Goal: Information Seeking & Learning: Check status

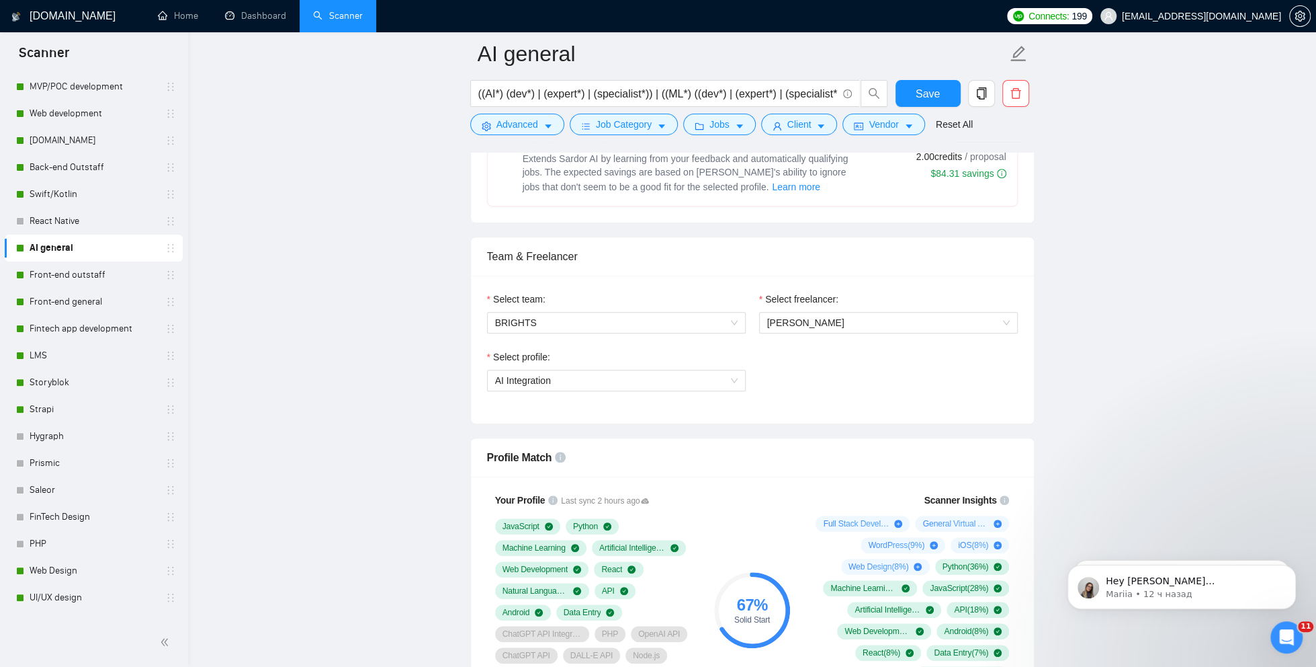
scroll to position [395, 0]
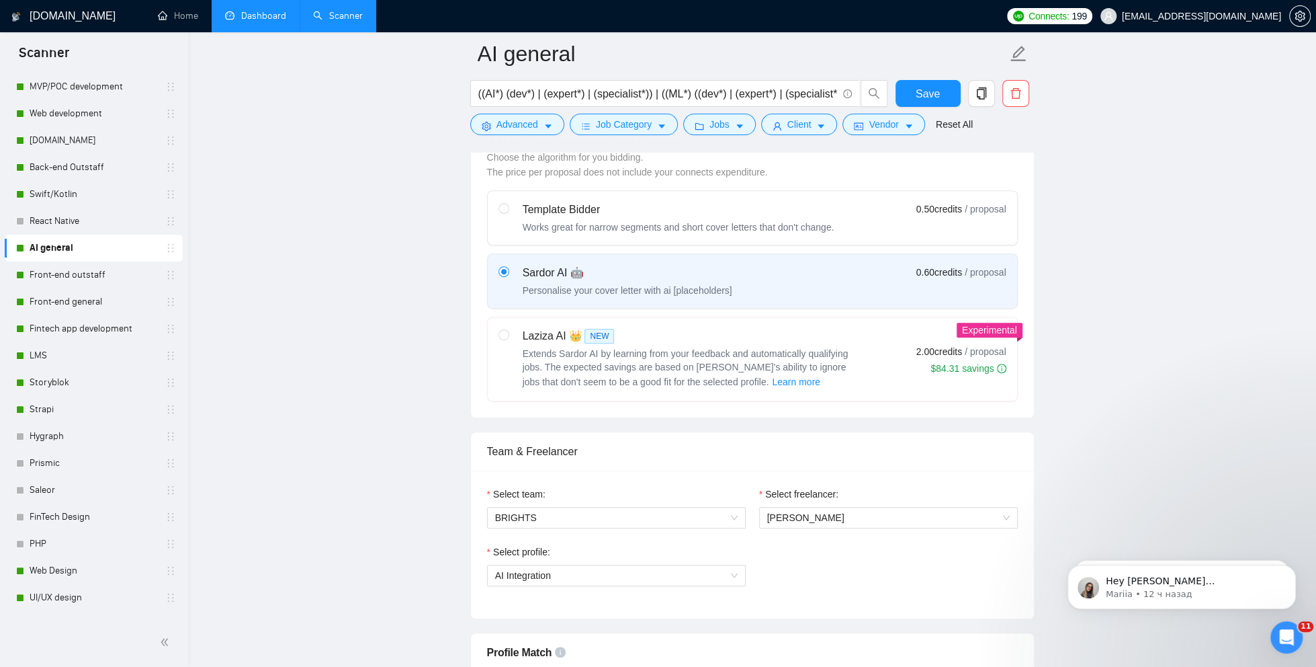
click at [251, 13] on link "Dashboard" at bounding box center [255, 15] width 61 height 11
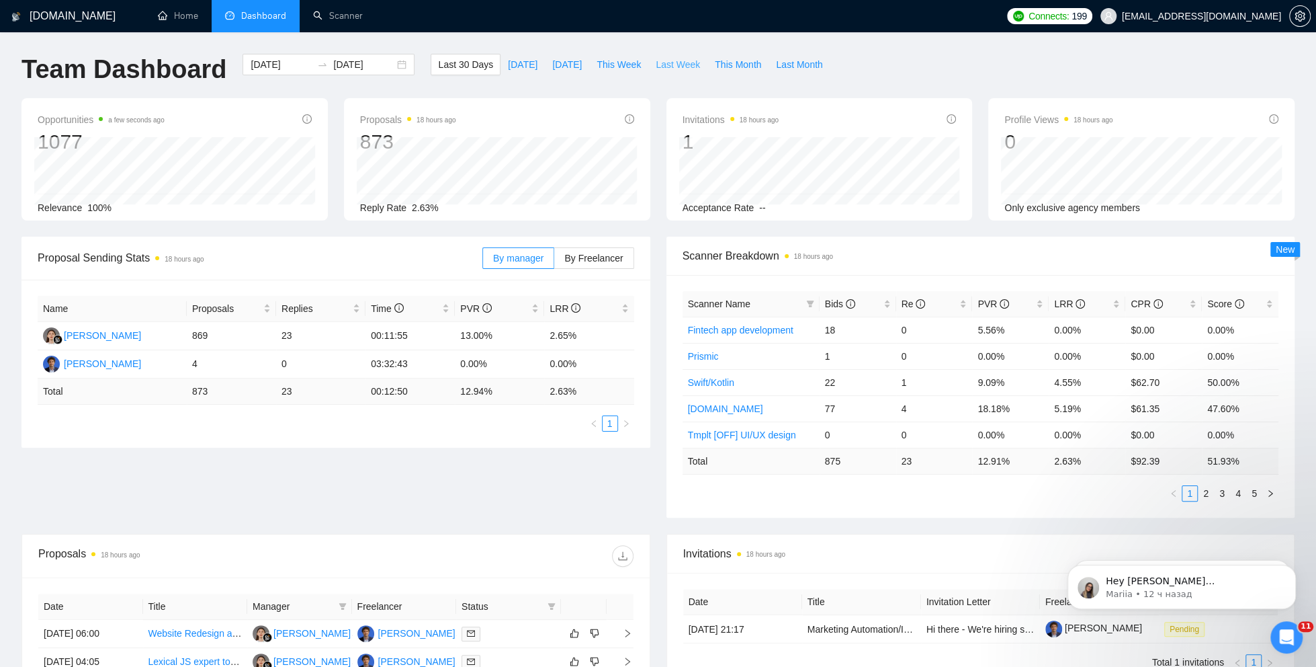
click at [671, 71] on span "Last Week" at bounding box center [678, 64] width 44 height 15
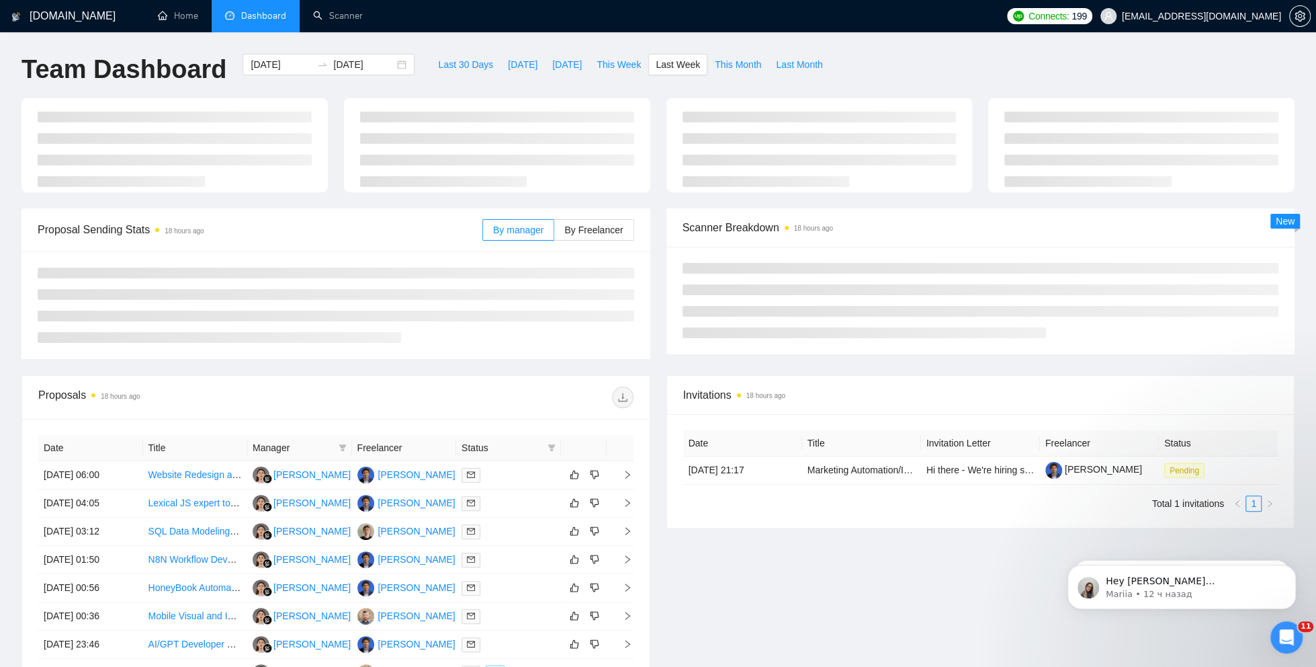
type input "[DATE]"
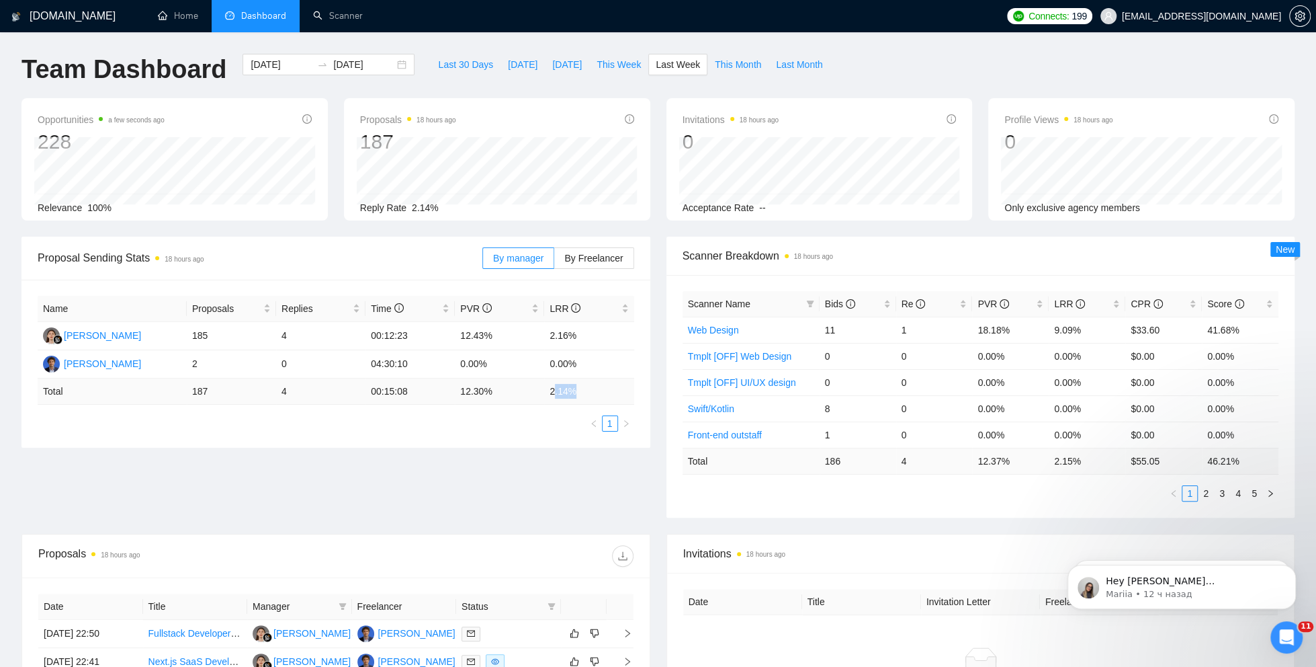
drag, startPoint x: 552, startPoint y: 394, endPoint x: 585, endPoint y: 394, distance: 32.9
click at [585, 394] on td "2.14 %" at bounding box center [588, 391] width 89 height 26
drag, startPoint x: 585, startPoint y: 395, endPoint x: 554, endPoint y: 394, distance: 30.9
click at [554, 394] on td "2.14 %" at bounding box center [588, 391] width 89 height 26
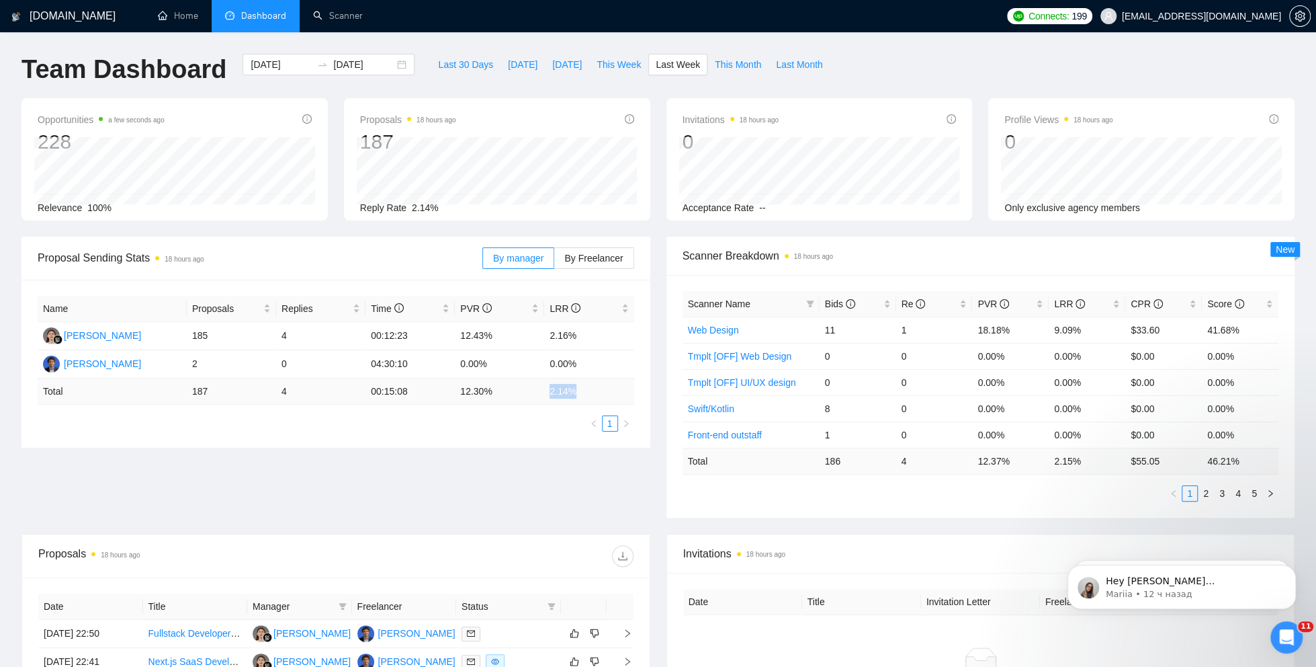
copy td "2.14 %"
drag, startPoint x: 458, startPoint y: 396, endPoint x: 497, endPoint y: 396, distance: 39.0
click at [497, 396] on td "12.30 %" at bounding box center [499, 391] width 89 height 26
copy td "12.30 %"
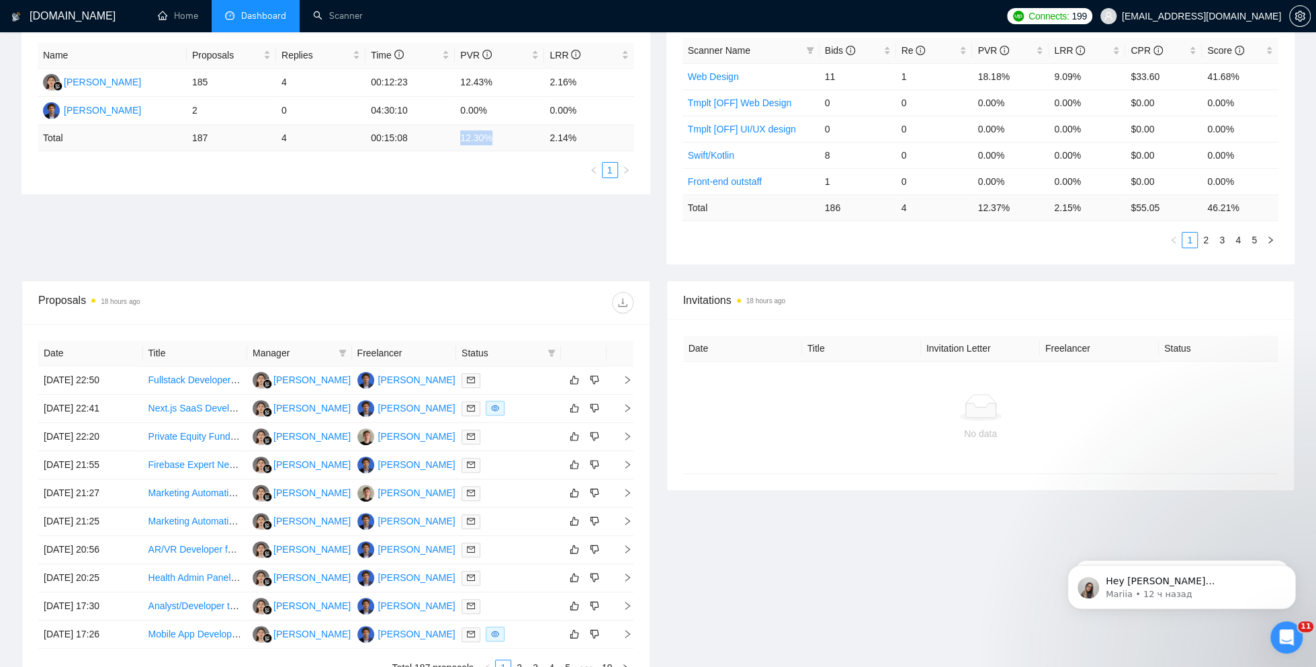
scroll to position [315, 0]
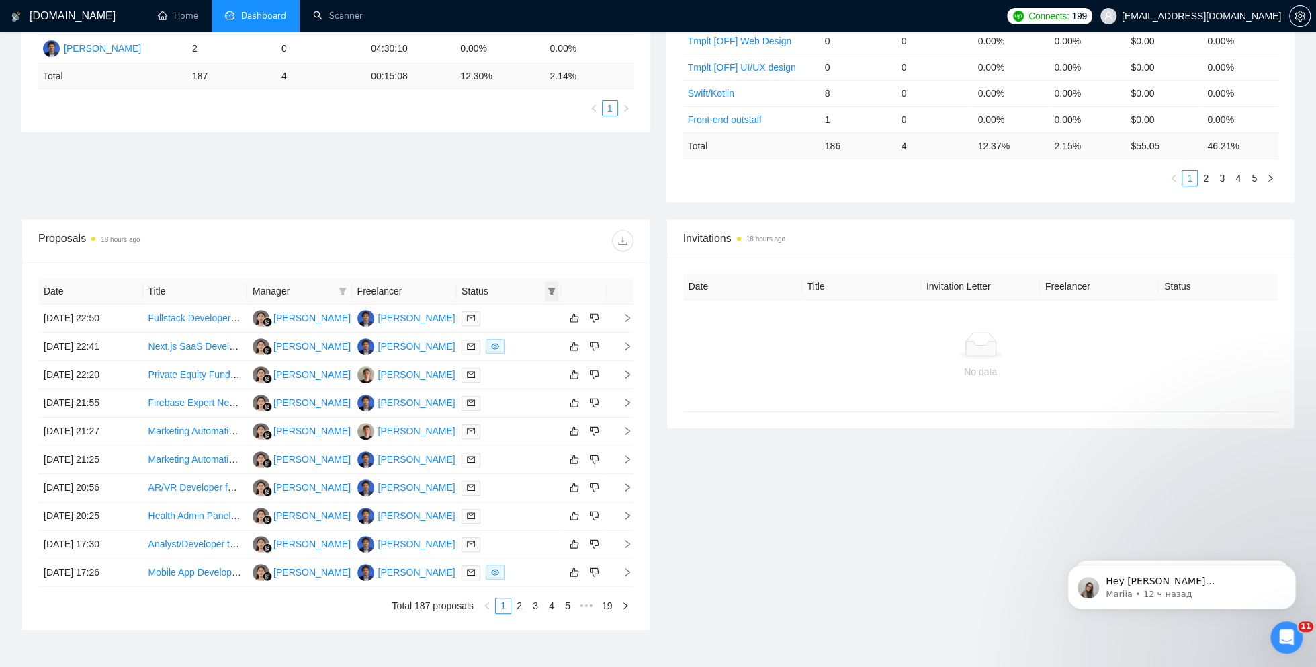
click at [550, 288] on icon "filter" at bounding box center [551, 291] width 7 height 7
click at [508, 312] on span "Chat" at bounding box center [509, 314] width 26 height 11
checkbox input "true"
click at [476, 241] on div at bounding box center [485, 241] width 298 height 22
